Goal: Communication & Community: Participate in discussion

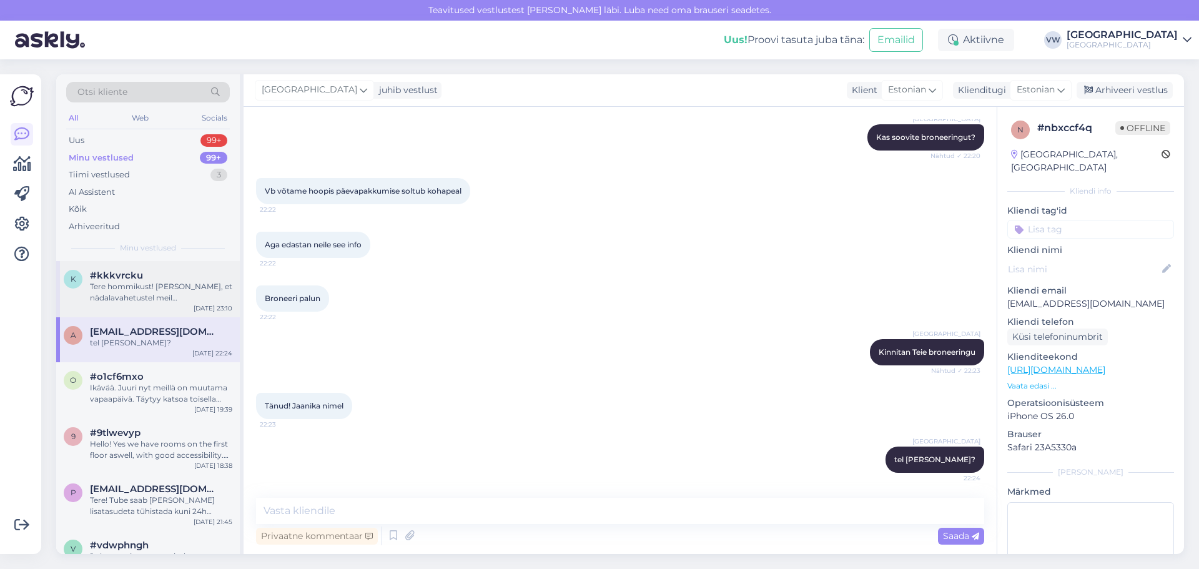
click at [97, 288] on div "Tere hommikust! [PERSON_NAME], et nädalavahetustel meil päevapakkumisi ei ole" at bounding box center [161, 292] width 142 height 22
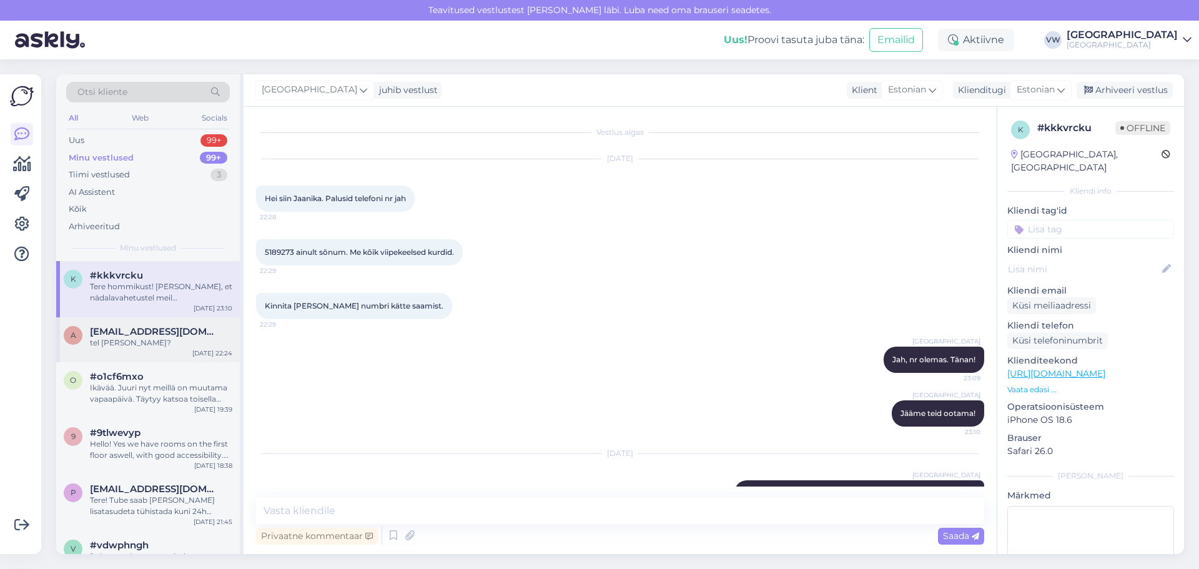
click at [208, 322] on div "a [EMAIL_ADDRESS][DOMAIN_NAME] tel [PERSON_NAME]? [DATE] 22:24" at bounding box center [148, 339] width 184 height 45
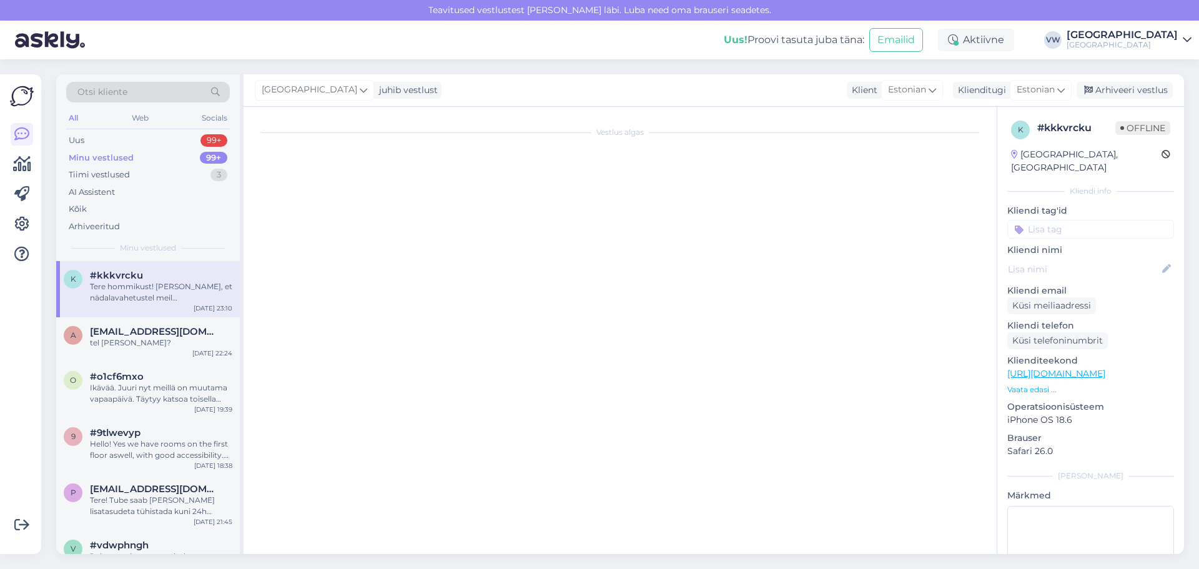
scroll to position [567, 0]
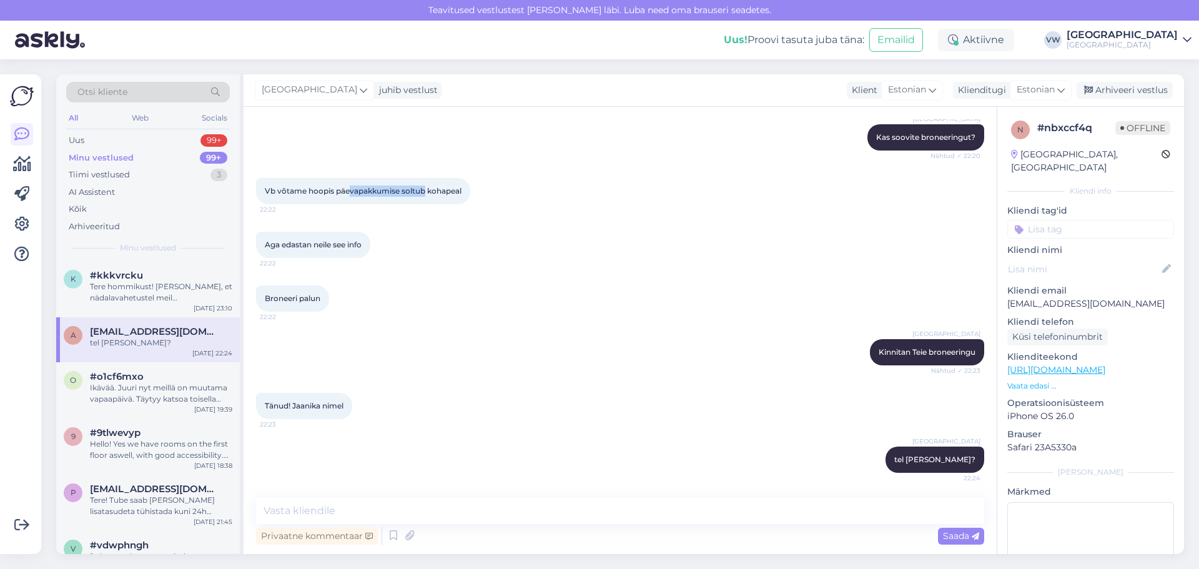
drag, startPoint x: 348, startPoint y: 195, endPoint x: 435, endPoint y: 216, distance: 89.3
click at [426, 202] on div "Vb võtame hoopis päevapakkumise soltub kohapeal 22:22" at bounding box center [363, 191] width 214 height 26
click at [461, 243] on div "Aga edastan neile see info 22:22" at bounding box center [620, 245] width 728 height 54
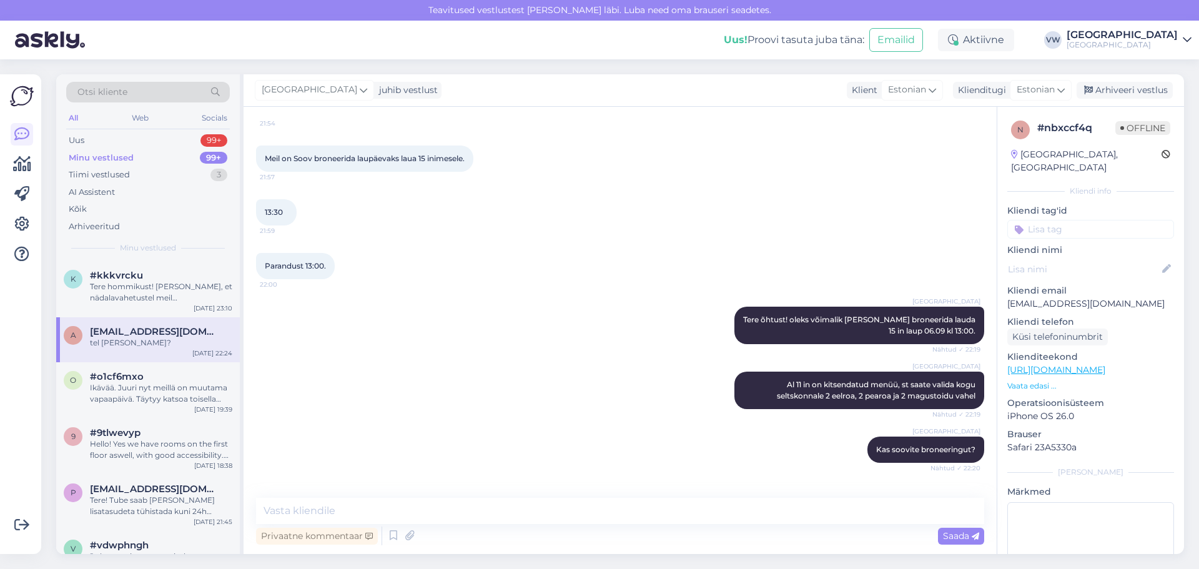
scroll to position [0, 0]
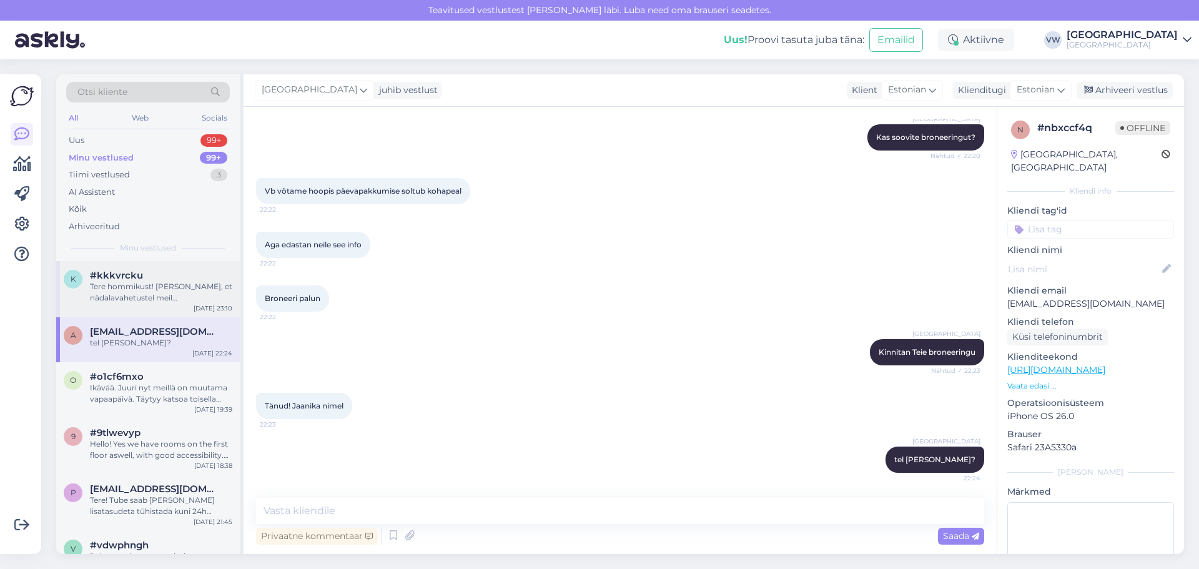
click at [120, 288] on div "Tere hommikust! [PERSON_NAME], et nädalavahetustel meil päevapakkumisi ei ole" at bounding box center [161, 292] width 142 height 22
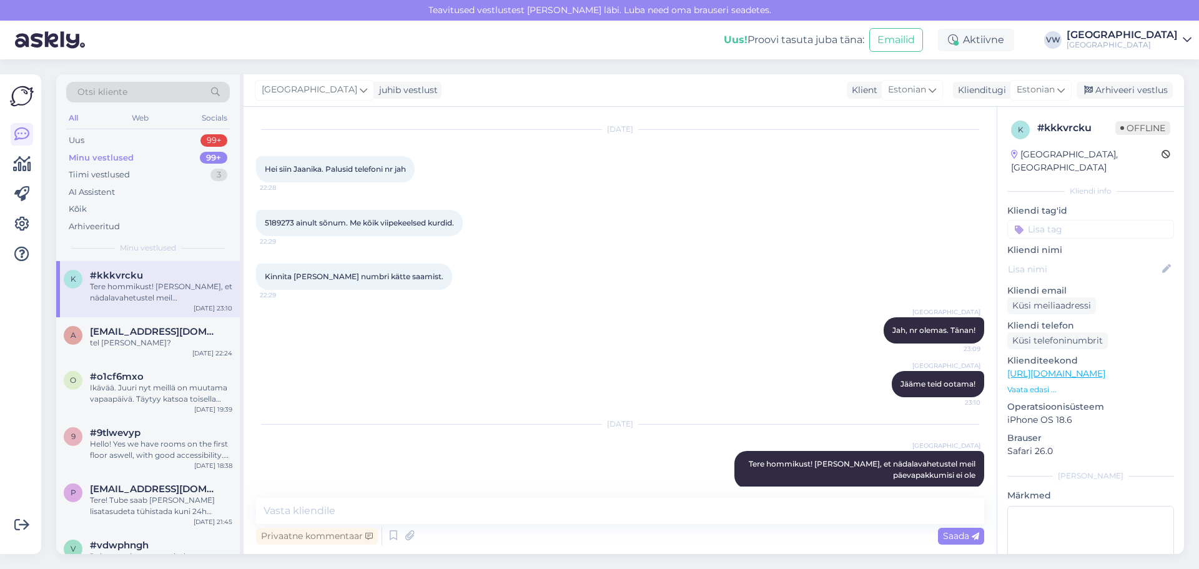
scroll to position [45, 0]
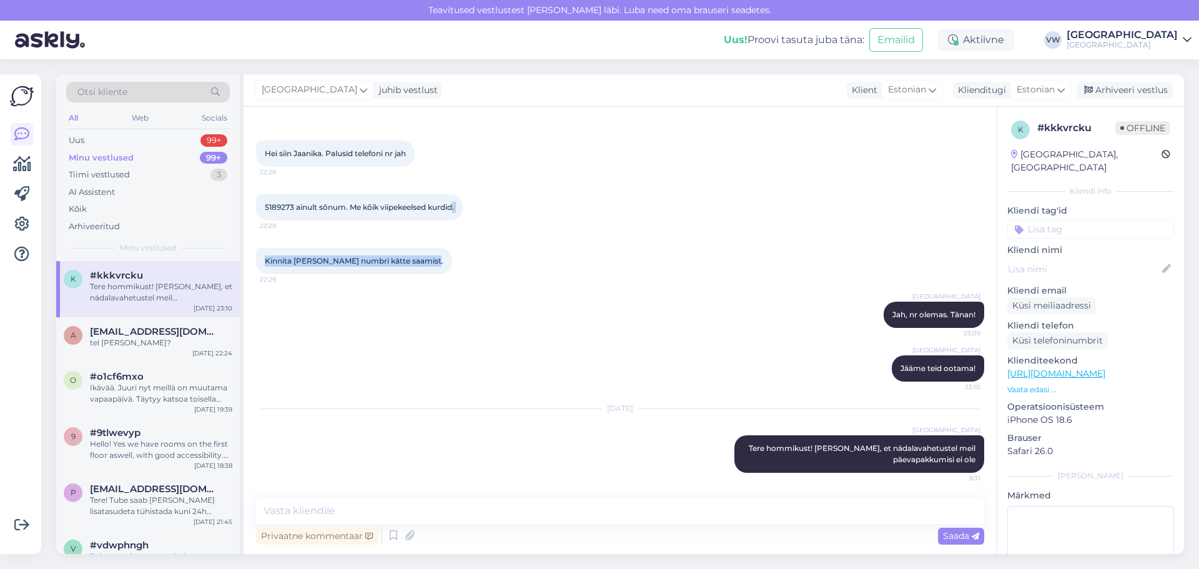
drag, startPoint x: 457, startPoint y: 205, endPoint x: 462, endPoint y: 237, distance: 32.2
click at [462, 237] on div "Vestlus algas [DATE] Hei siin Jaanika. Palusid telefoni nr jah 22:28 5189273 ai…" at bounding box center [625, 302] width 739 height 367
click at [469, 282] on div "Kinnita [PERSON_NAME] numbri kätte saamist. 22:29" at bounding box center [620, 261] width 728 height 54
click at [161, 328] on span "[EMAIL_ADDRESS][DOMAIN_NAME]" at bounding box center [155, 331] width 130 height 11
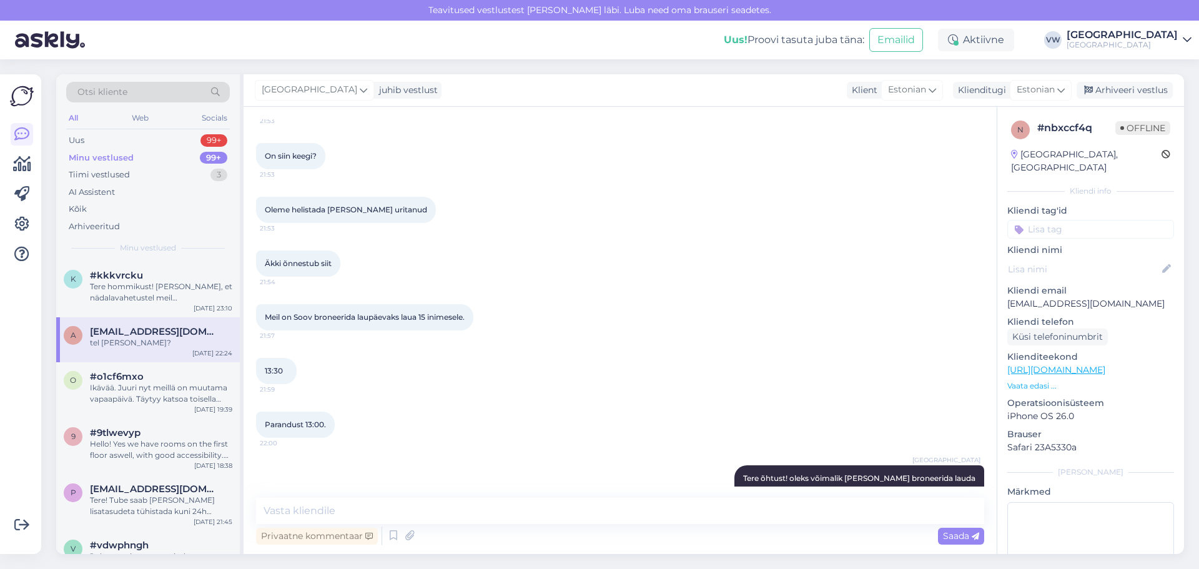
scroll to position [0, 0]
